Goal: Transaction & Acquisition: Purchase product/service

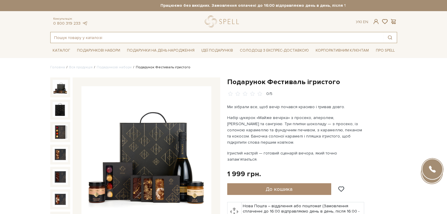
click at [165, 36] on input "text" at bounding box center [217, 37] width 332 height 11
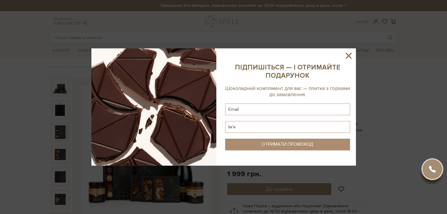
click at [165, 36] on div at bounding box center [223, 107] width 447 height 214
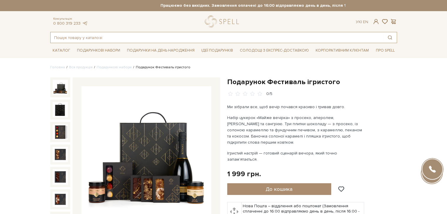
click at [165, 36] on input "text" at bounding box center [217, 37] width 332 height 11
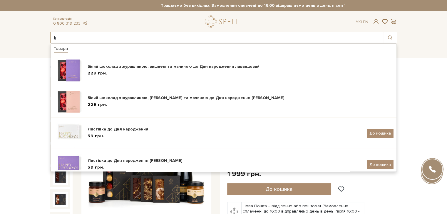
type input "l"
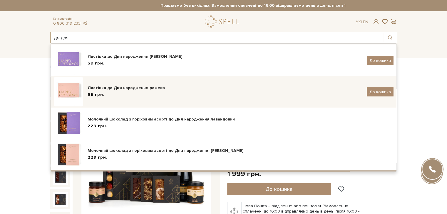
scroll to position [113, 0]
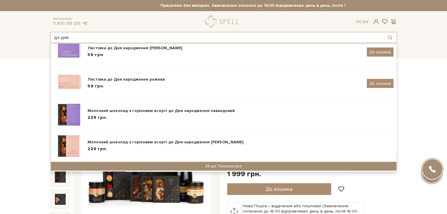
type input "до дня"
click at [185, 164] on div "26 ще. Показати все" at bounding box center [223, 166] width 345 height 9
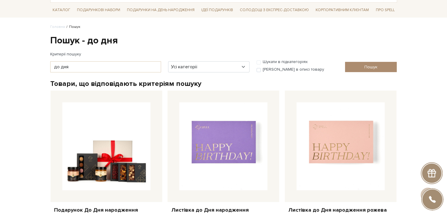
scroll to position [40, 0]
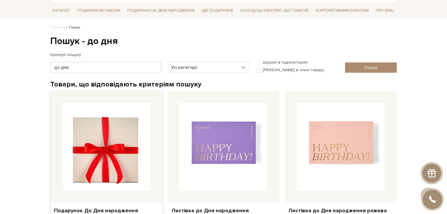
click at [114, 129] on img at bounding box center [106, 147] width 88 height 88
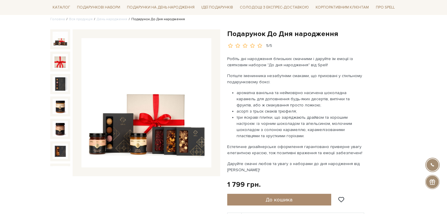
scroll to position [59, 0]
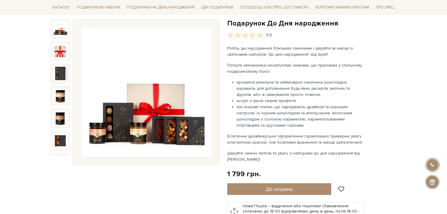
drag, startPoint x: 228, startPoint y: 22, endPoint x: 350, endPoint y: 23, distance: 121.9
click at [350, 23] on h1 "Подарунок До Дня народження" at bounding box center [312, 23] width 170 height 9
copy h1 "Подарунок До Дня народження"
